Goal: Information Seeking & Learning: Learn about a topic

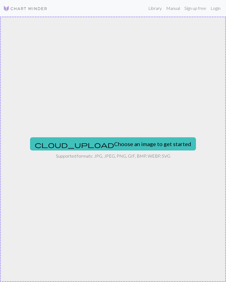
click at [215, 9] on link "Login" at bounding box center [215, 8] width 14 height 11
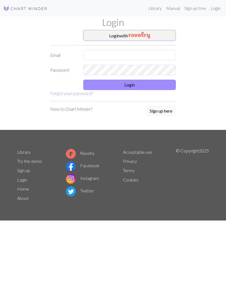
click at [165, 36] on button "Login with" at bounding box center [129, 35] width 92 height 11
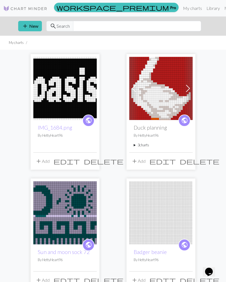
click at [204, 10] on link "Library" at bounding box center [213, 8] width 18 height 11
click at [204, 12] on link "Library" at bounding box center [213, 8] width 18 height 11
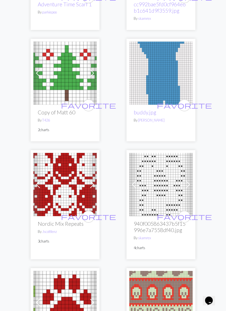
scroll to position [2363, 0]
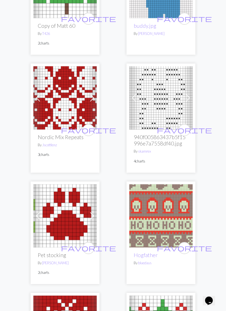
click at [94, 94] on span at bounding box center [91, 98] width 9 height 9
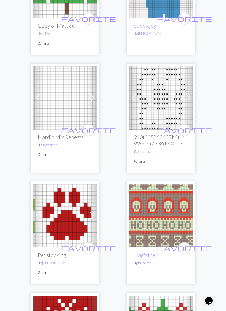
click at [92, 94] on span at bounding box center [91, 98] width 9 height 9
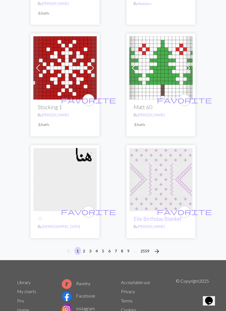
scroll to position [2636, 0]
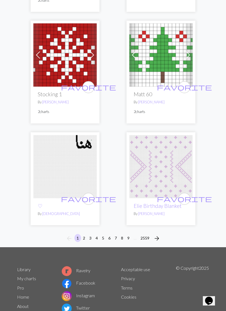
click at [161, 234] on button "arrow_forward" at bounding box center [156, 238] width 11 height 9
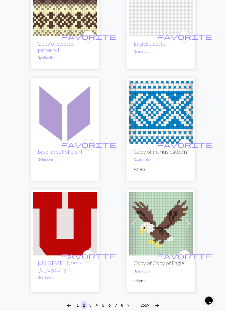
scroll to position [2535, 0]
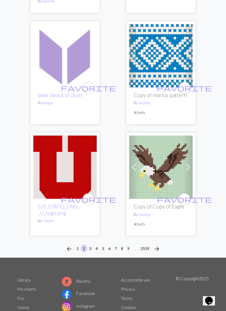
click at [158, 245] on span "arrow_forward" at bounding box center [156, 249] width 7 height 8
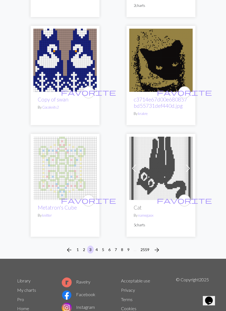
scroll to position [2600, 0]
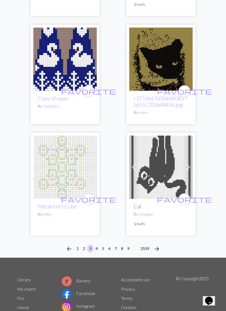
click at [157, 248] on span "arrow_forward" at bounding box center [156, 249] width 7 height 8
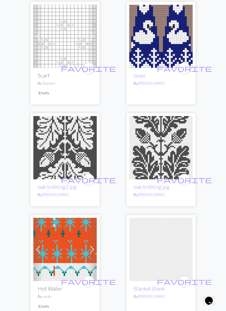
scroll to position [1525, 0]
click at [70, 156] on img at bounding box center [64, 147] width 63 height 63
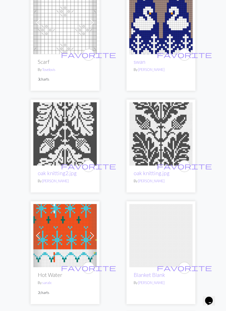
scroll to position [1624, 0]
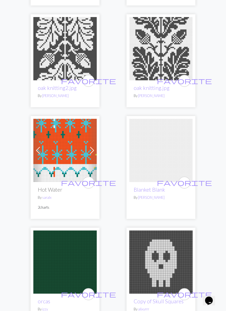
click at [93, 151] on span at bounding box center [91, 150] width 9 height 9
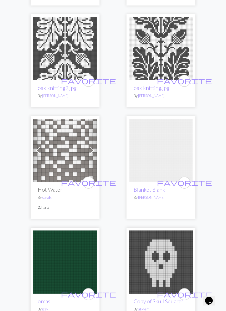
click at [90, 150] on span at bounding box center [91, 150] width 9 height 9
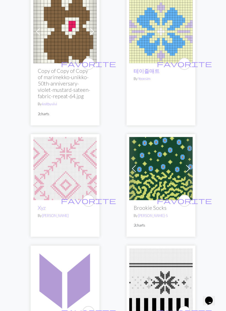
scroll to position [2408, 0]
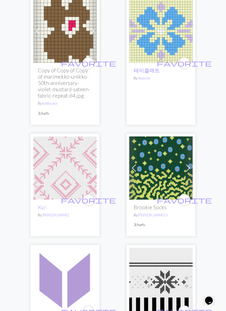
click at [186, 166] on span at bounding box center [187, 168] width 9 height 9
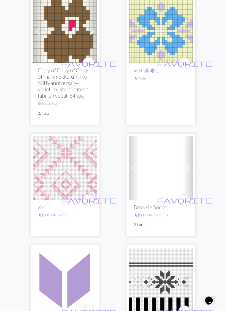
scroll to position [2409, 0]
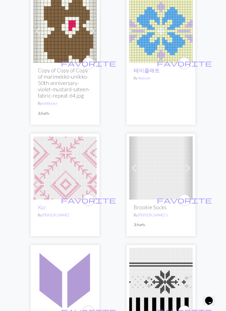
click at [188, 168] on span at bounding box center [187, 168] width 9 height 9
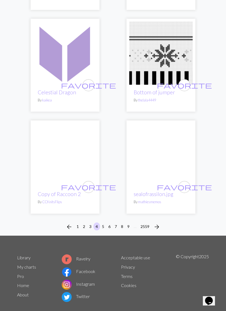
scroll to position [2642, 0]
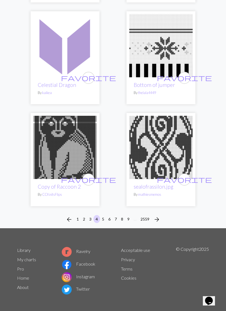
click at [160, 218] on span "arrow_forward" at bounding box center [156, 220] width 7 height 8
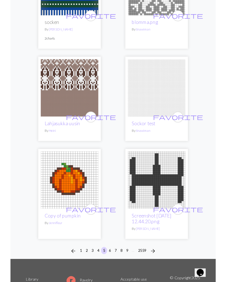
scroll to position [2591, 0]
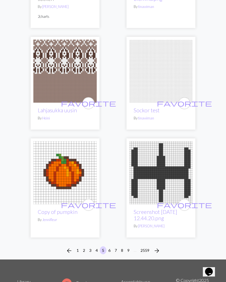
click at [157, 247] on span "arrow_forward" at bounding box center [156, 251] width 7 height 8
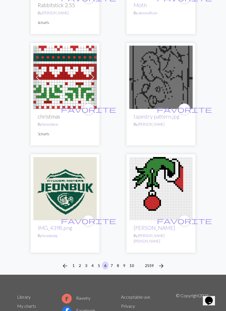
scroll to position [2534, 0]
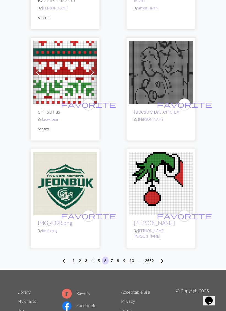
click at [163, 257] on span "arrow_forward" at bounding box center [161, 261] width 7 height 8
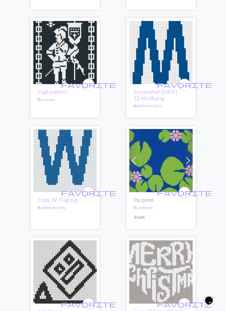
scroll to position [737, 0]
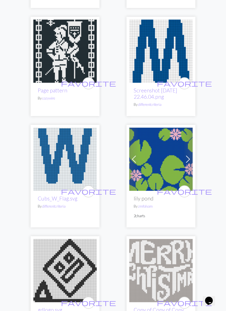
click at [190, 155] on span at bounding box center [187, 159] width 9 height 9
click at [191, 155] on span at bounding box center [187, 159] width 9 height 9
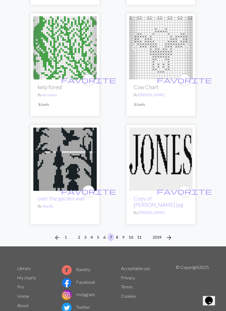
scroll to position [2584, 0]
click at [170, 234] on span "arrow_forward" at bounding box center [168, 238] width 7 height 8
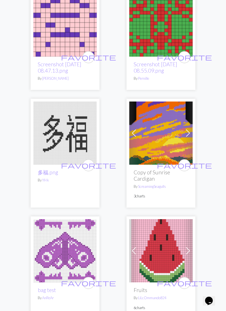
scroll to position [2019, 0]
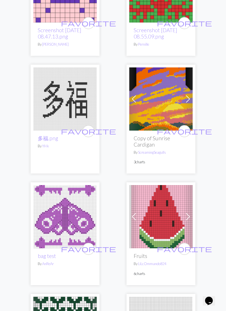
click at [188, 98] on span at bounding box center [187, 99] width 9 height 9
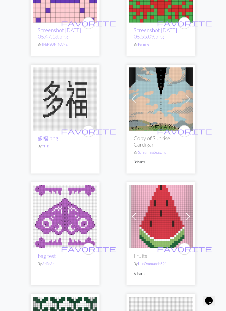
click at [188, 98] on span at bounding box center [187, 99] width 9 height 9
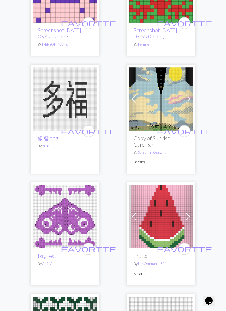
click at [187, 98] on span at bounding box center [187, 99] width 9 height 9
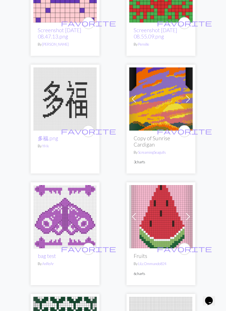
click at [188, 100] on span at bounding box center [187, 99] width 9 height 9
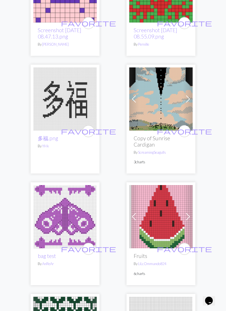
click at [187, 99] on span at bounding box center [187, 99] width 9 height 9
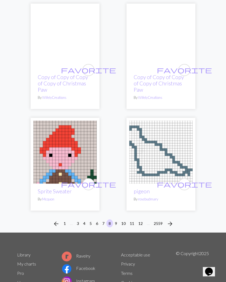
scroll to position [2627, 0]
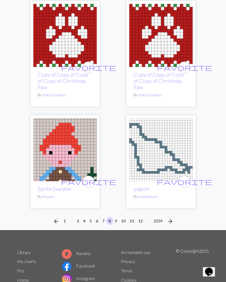
click at [171, 221] on span "arrow_forward" at bounding box center [169, 222] width 7 height 8
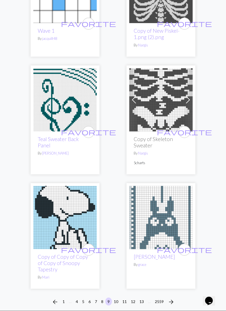
scroll to position [2572, 0]
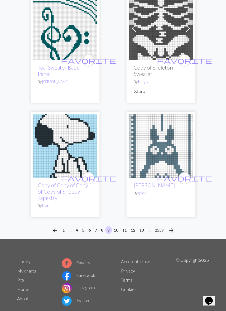
click at [172, 227] on span "arrow_forward" at bounding box center [170, 231] width 7 height 8
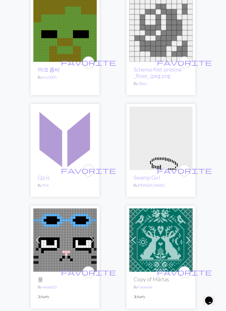
scroll to position [1635, 0]
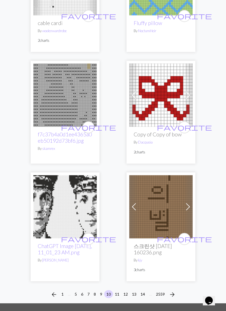
click at [173, 282] on span "arrow_forward" at bounding box center [172, 295] width 7 height 8
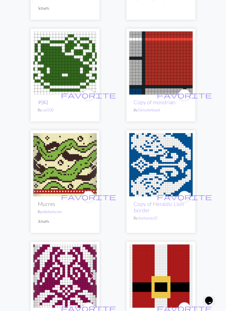
scroll to position [603, 0]
click at [94, 165] on span at bounding box center [91, 164] width 9 height 9
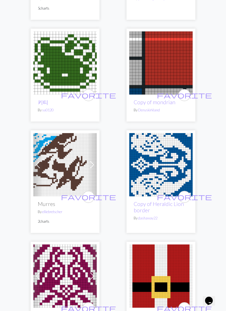
click at [94, 165] on span at bounding box center [91, 164] width 9 height 9
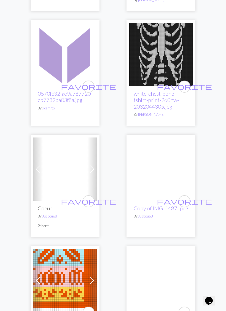
scroll to position [1619, 0]
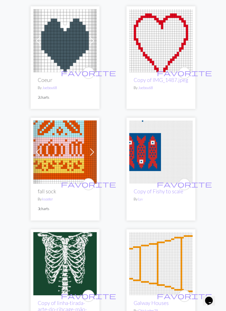
click at [94, 153] on span at bounding box center [91, 152] width 9 height 9
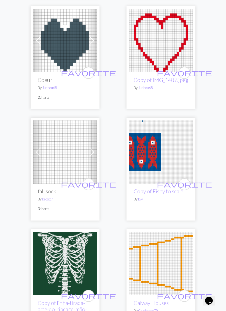
click at [36, 152] on span at bounding box center [38, 152] width 9 height 9
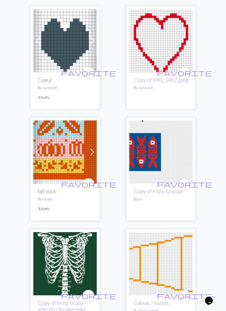
click at [60, 143] on img at bounding box center [64, 151] width 63 height 63
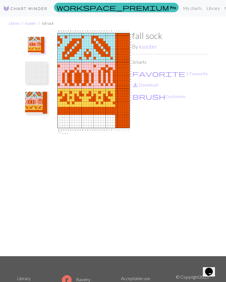
click at [37, 107] on img at bounding box center [36, 103] width 22 height 22
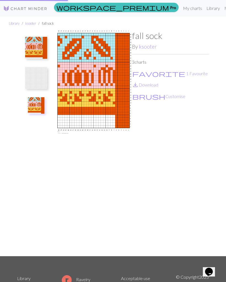
scroll to position [64, 0]
